Goal: Navigation & Orientation: Understand site structure

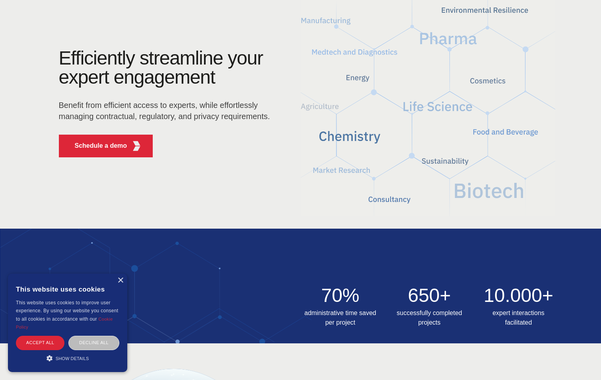
scroll to position [119, 0]
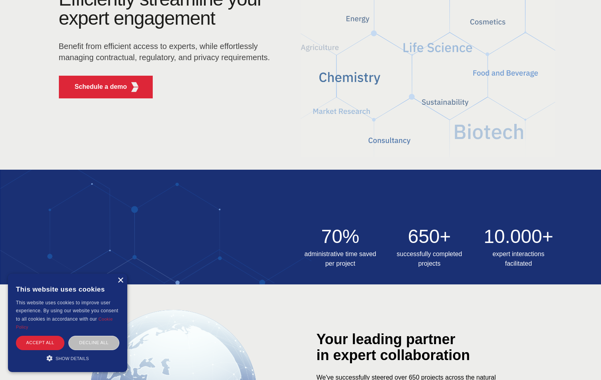
click at [118, 282] on div "×" at bounding box center [120, 280] width 6 height 6
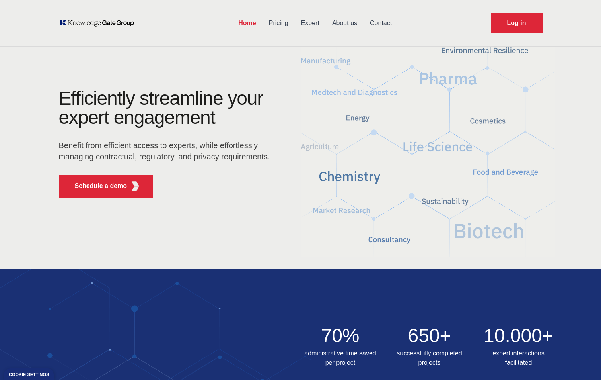
scroll to position [0, 0]
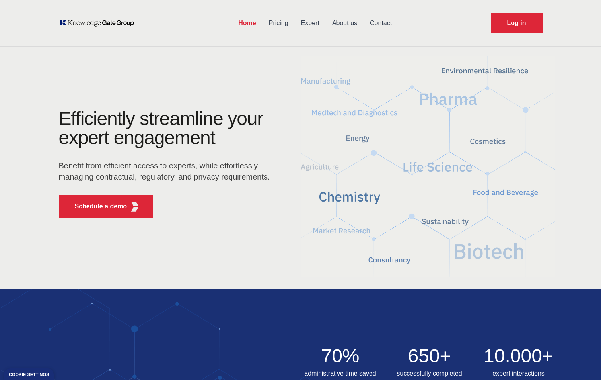
click at [279, 21] on link "Pricing" at bounding box center [279, 23] width 32 height 21
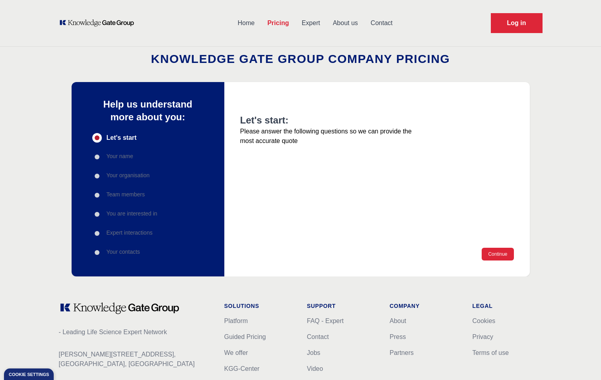
click at [460, 16] on div "Home Pricing Expert About us Contact Log in" at bounding box center [300, 23] width 509 height 46
click at [354, 21] on link "About us" at bounding box center [346, 23] width 38 height 21
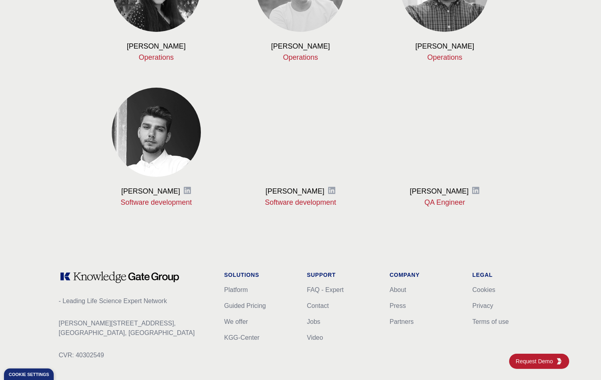
scroll to position [915, 0]
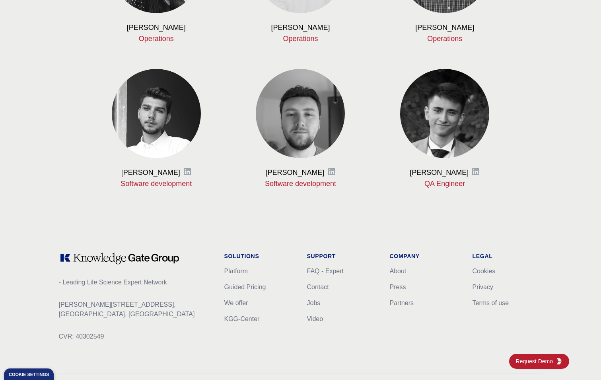
click at [187, 358] on div "- Leading Life Science Expert Network [PERSON_NAME][STREET_ADDRESS] CVR: 403025…" at bounding box center [300, 323] width 509 height 195
click at [192, 349] on div "- Leading Life Science Expert Network [PERSON_NAME][STREET_ADDRESS] CVR: 403025…" at bounding box center [135, 303] width 153 height 102
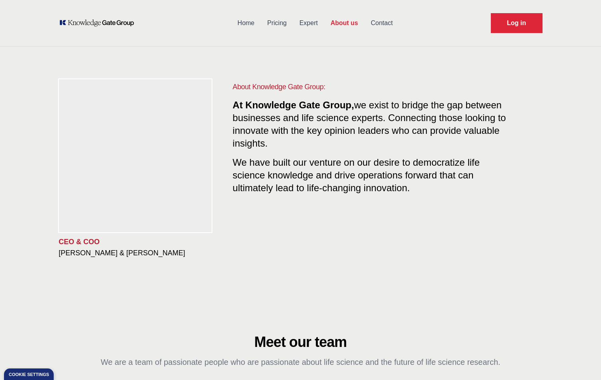
scroll to position [0, 0]
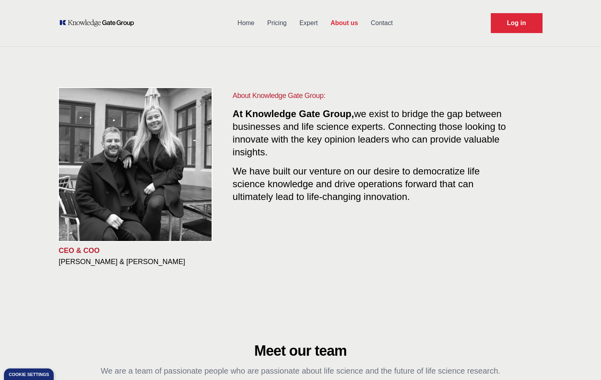
click at [395, 89] on div "CEO & COO [PERSON_NAME] & [PERSON_NAME] About Knowledge Gate Group: At Knowledg…" at bounding box center [300, 178] width 509 height 253
click at [440, 273] on div "CEO & COO [PERSON_NAME] & [PERSON_NAME] About Knowledge Gate Group: At Knowledg…" at bounding box center [300, 178] width 509 height 253
click at [443, 228] on div "About Knowledge Gate Group: At Knowledge Gate Group, we exist to bridge the gap…" at bounding box center [381, 178] width 323 height 176
click at [378, 75] on div "CEO & COO [PERSON_NAME] & [PERSON_NAME] About Knowledge Gate Group: At Knowledg…" at bounding box center [300, 178] width 509 height 253
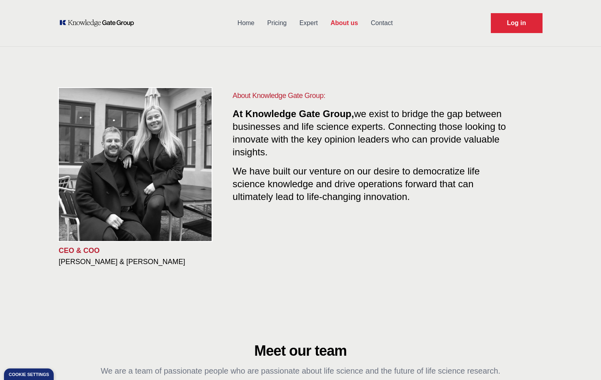
click at [424, 66] on div "CEO & COO [PERSON_NAME] & [PERSON_NAME] About Knowledge Gate Group: At Knowledg…" at bounding box center [300, 178] width 509 height 253
click at [431, 43] on div "Home Pricing Expert About us Contact Log in" at bounding box center [300, 23] width 509 height 46
click at [249, 21] on link "Home" at bounding box center [246, 23] width 30 height 21
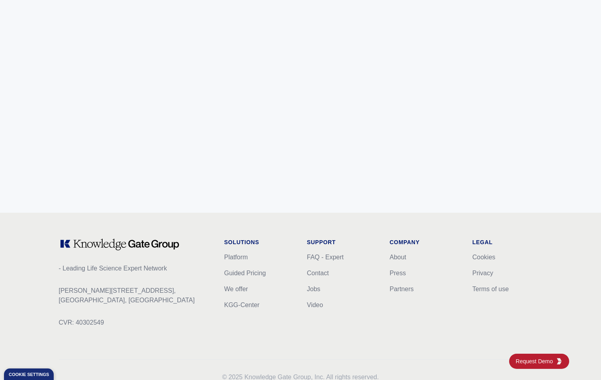
scroll to position [3132, 0]
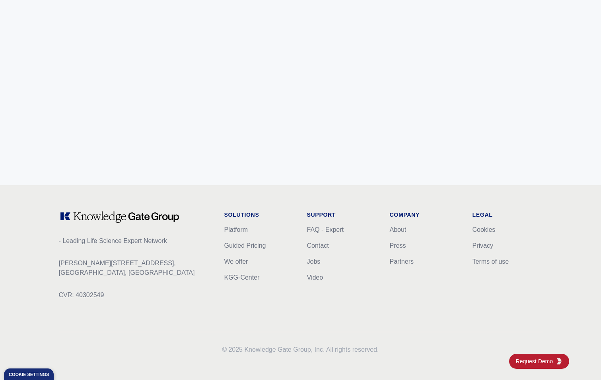
click at [461, 329] on div "- Leading Life Science Expert Network [PERSON_NAME][STREET_ADDRESS] CVR: 403025…" at bounding box center [300, 282] width 509 height 195
click at [540, 189] on div "- Leading Life Science Expert Network [PERSON_NAME][STREET_ADDRESS] CVR: 403025…" at bounding box center [300, 282] width 509 height 195
click at [556, 202] on div "Footer - Leading Life Science Expert Network [PERSON_NAME][STREET_ADDRESS] CVR:…" at bounding box center [300, 282] width 601 height 195
click at [583, 282] on div "Footer - Leading Life Science Expert Network [PERSON_NAME][STREET_ADDRESS] CVR:…" at bounding box center [300, 282] width 601 height 195
